Goal: Information Seeking & Learning: Learn about a topic

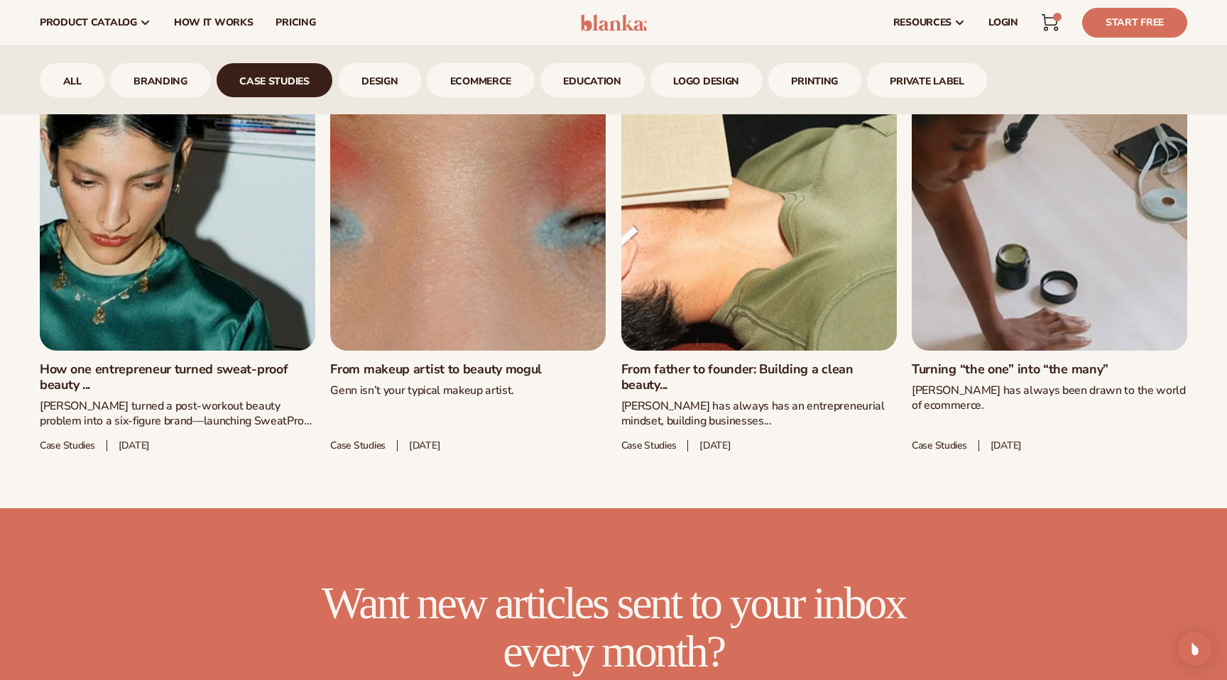
scroll to position [751, 0]
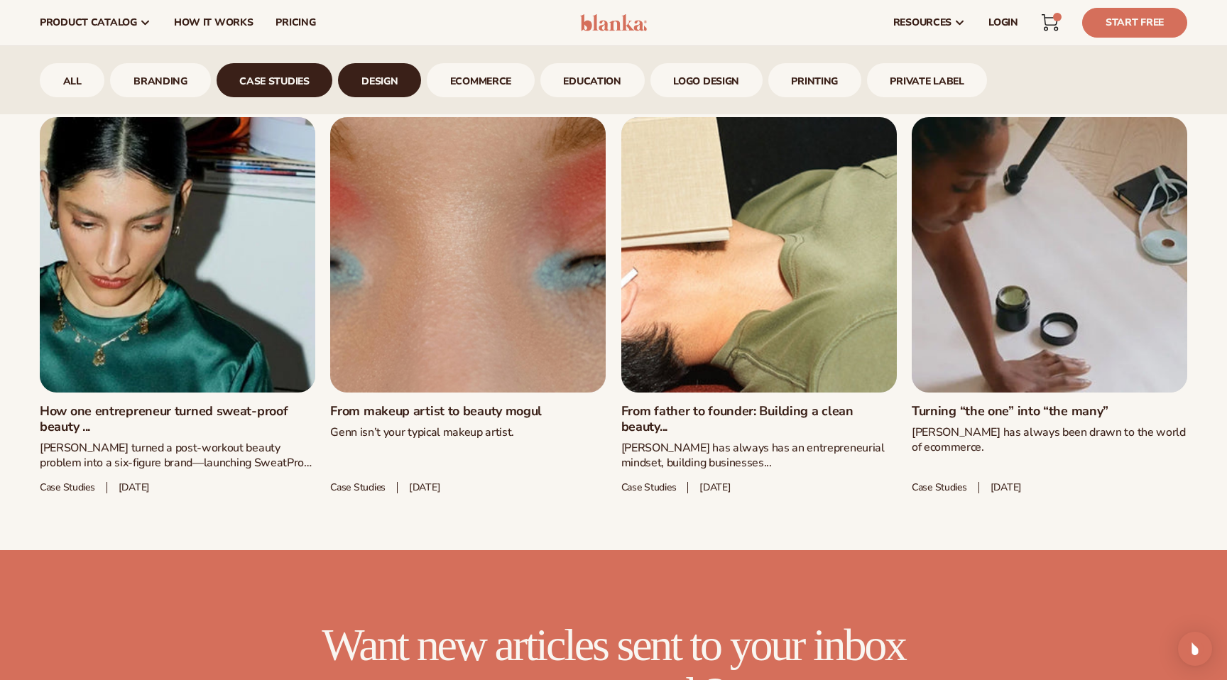
click at [376, 95] on link "design" at bounding box center [379, 80] width 83 height 34
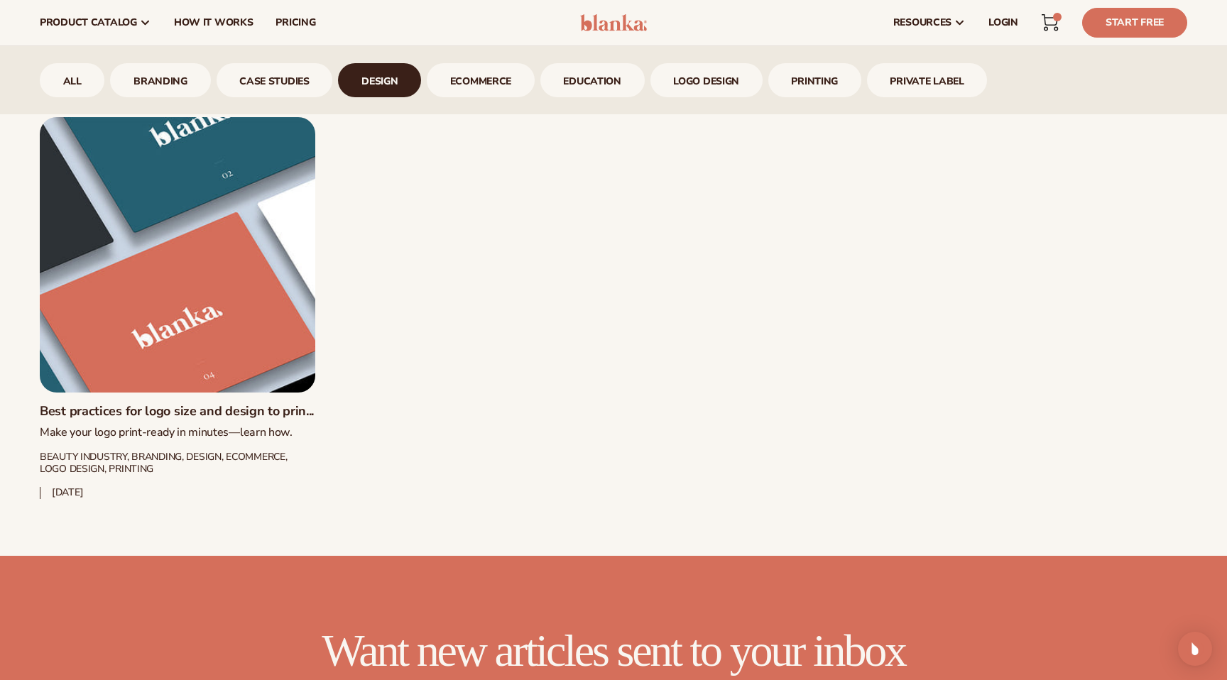
click at [534, 86] on div "All branding case studies design ecommerce Education logo design printing Priva…" at bounding box center [613, 80] width 1147 height 34
click at [512, 86] on link "ecommerce" at bounding box center [481, 80] width 108 height 34
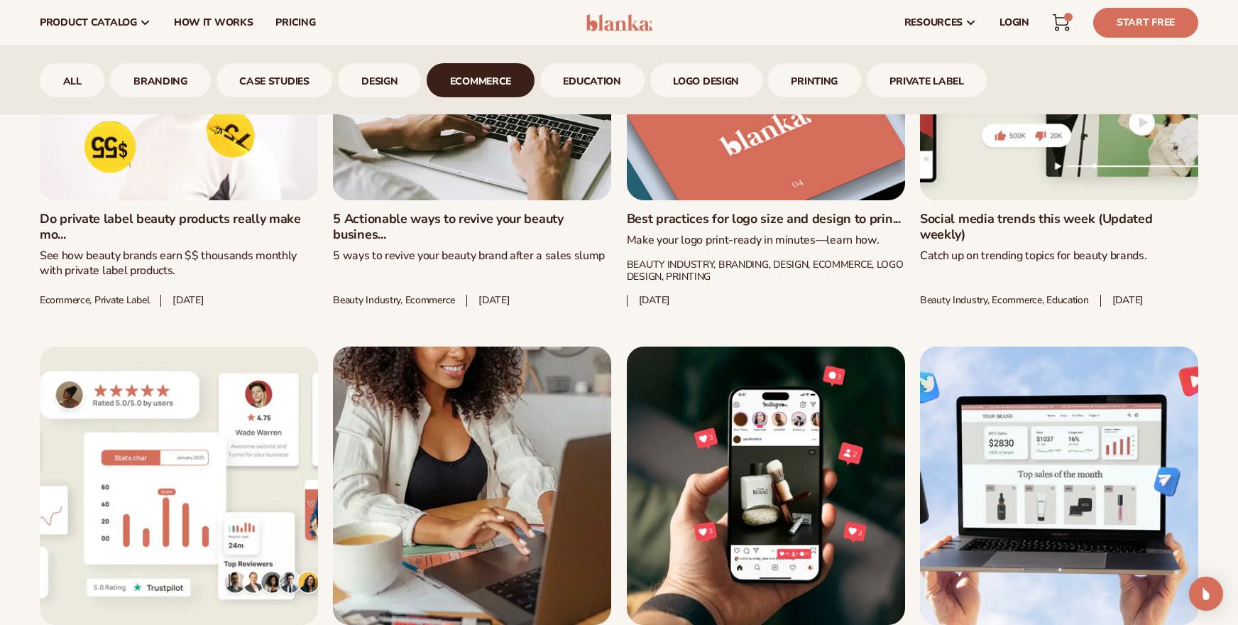
scroll to position [1355, 0]
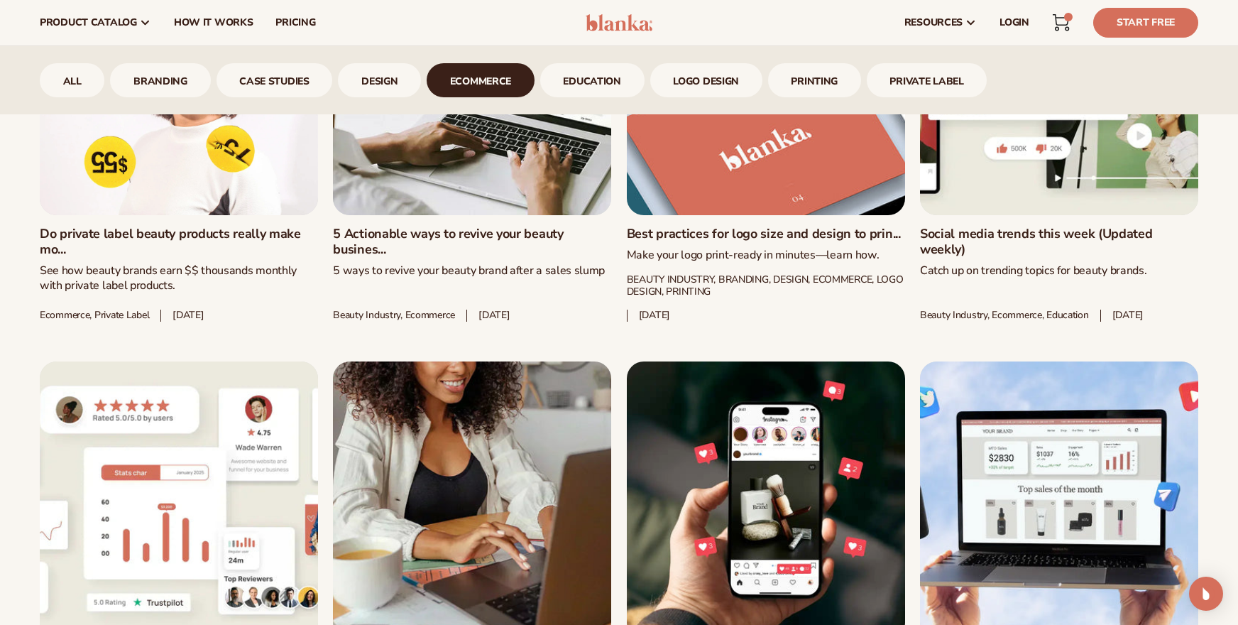
click at [1025, 114] on div "All branding case studies design ecommerce Education logo design printing Priva…" at bounding box center [619, 80] width 1238 height 68
click at [1032, 226] on link "Social media trends this week (Updated weekly)" at bounding box center [1059, 241] width 278 height 31
